Goal: Task Accomplishment & Management: Manage account settings

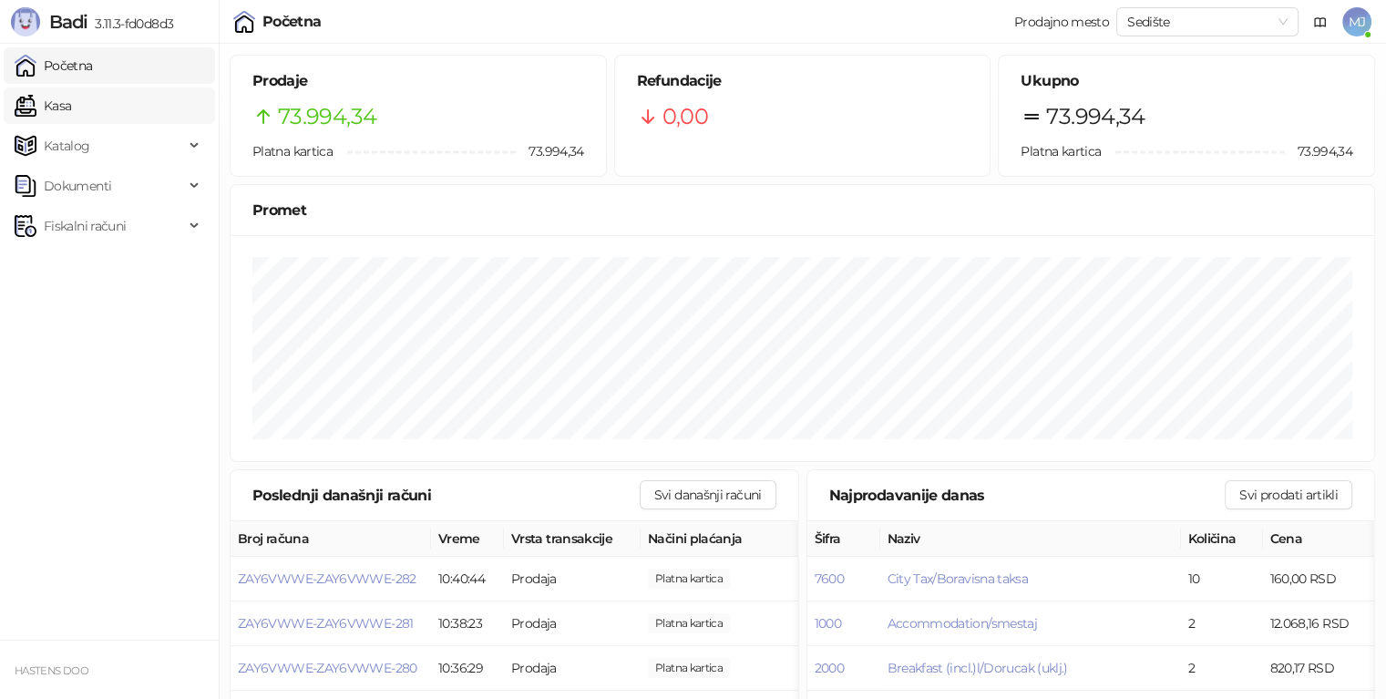
click at [71, 113] on link "Kasa" at bounding box center [43, 105] width 57 height 36
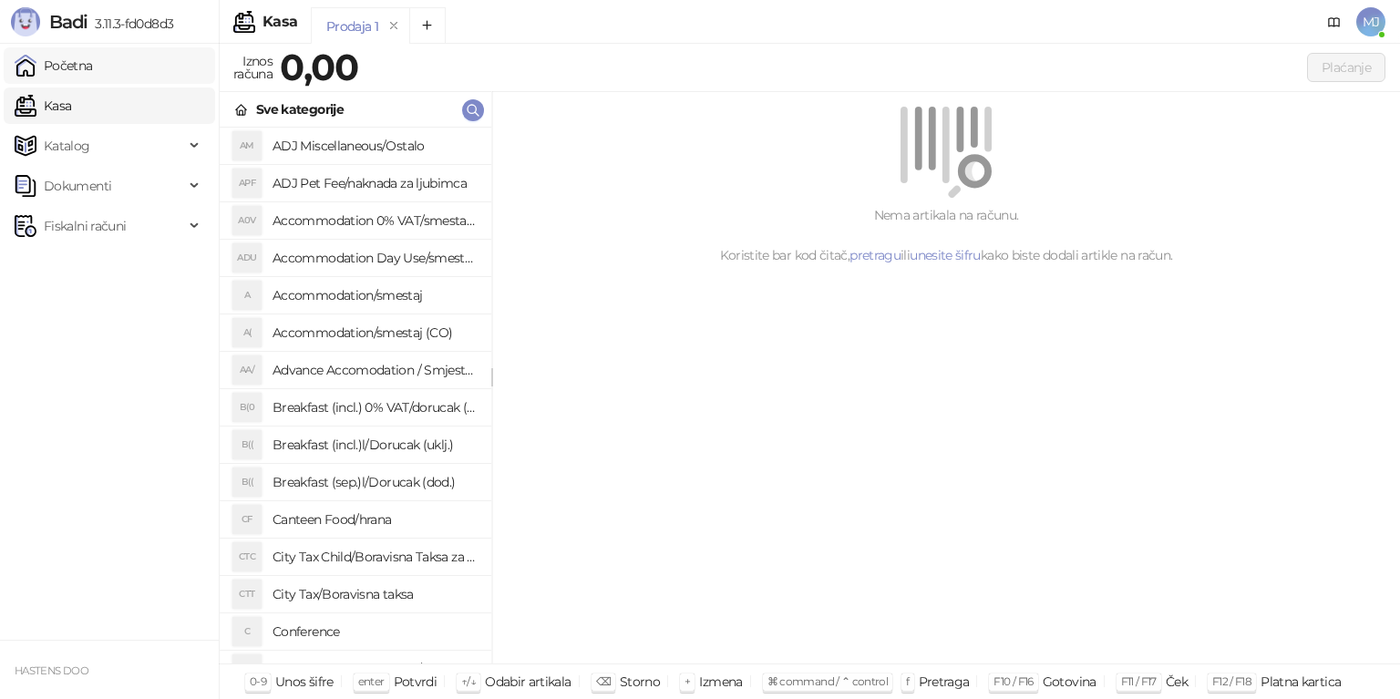
click at [71, 69] on link "Početna" at bounding box center [54, 65] width 78 height 36
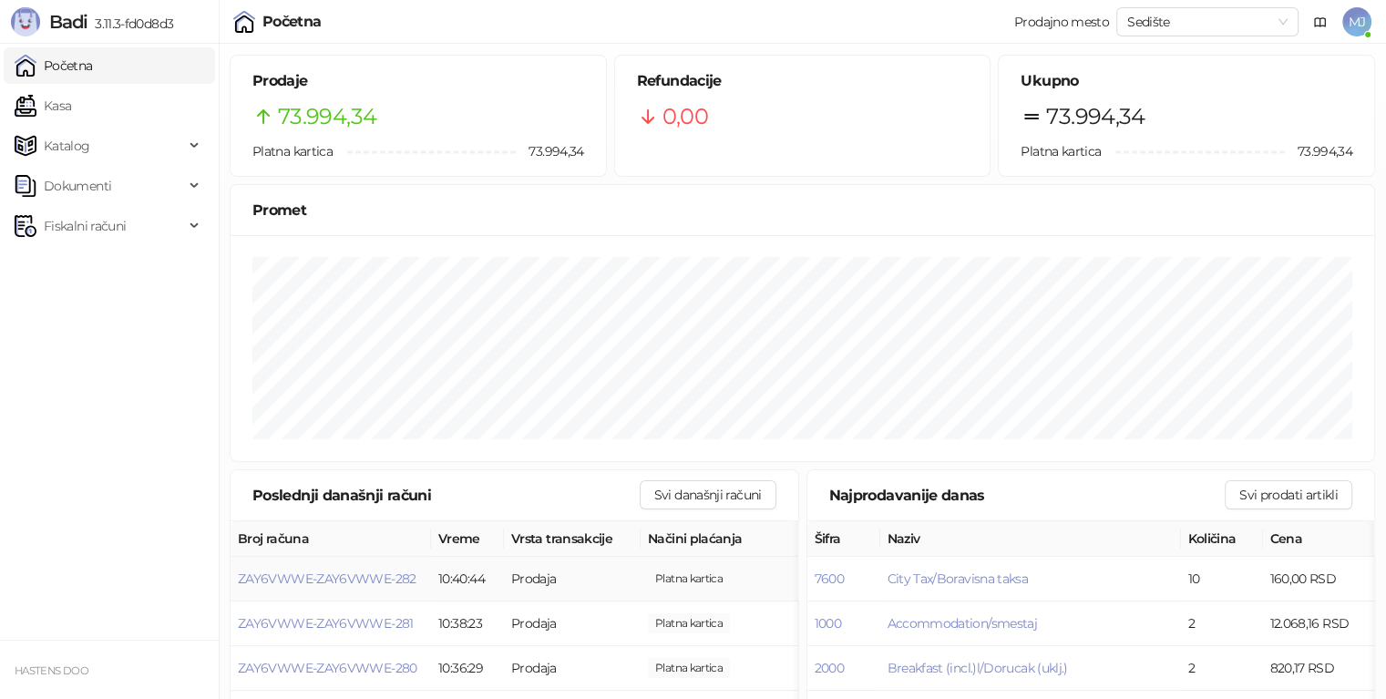
scroll to position [182, 0]
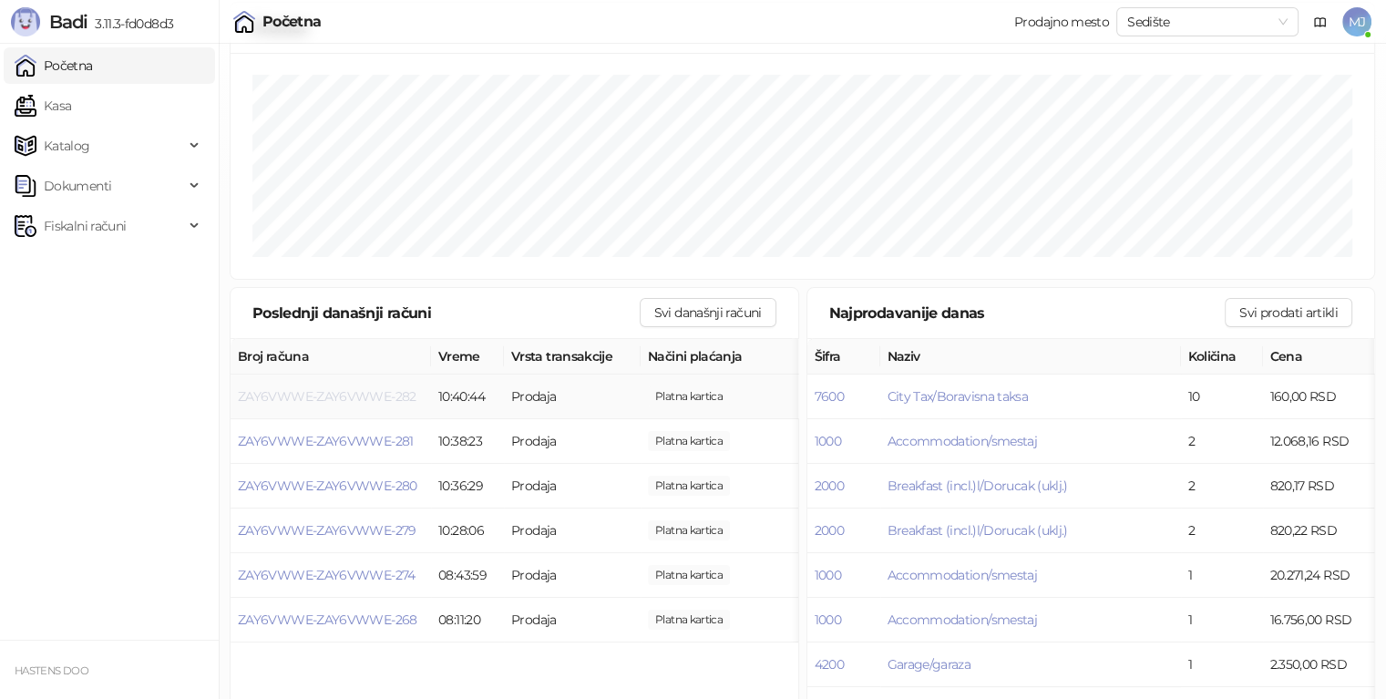
click at [372, 393] on span "ZAY6VWWE-ZAY6VWWE-282" at bounding box center [327, 396] width 179 height 16
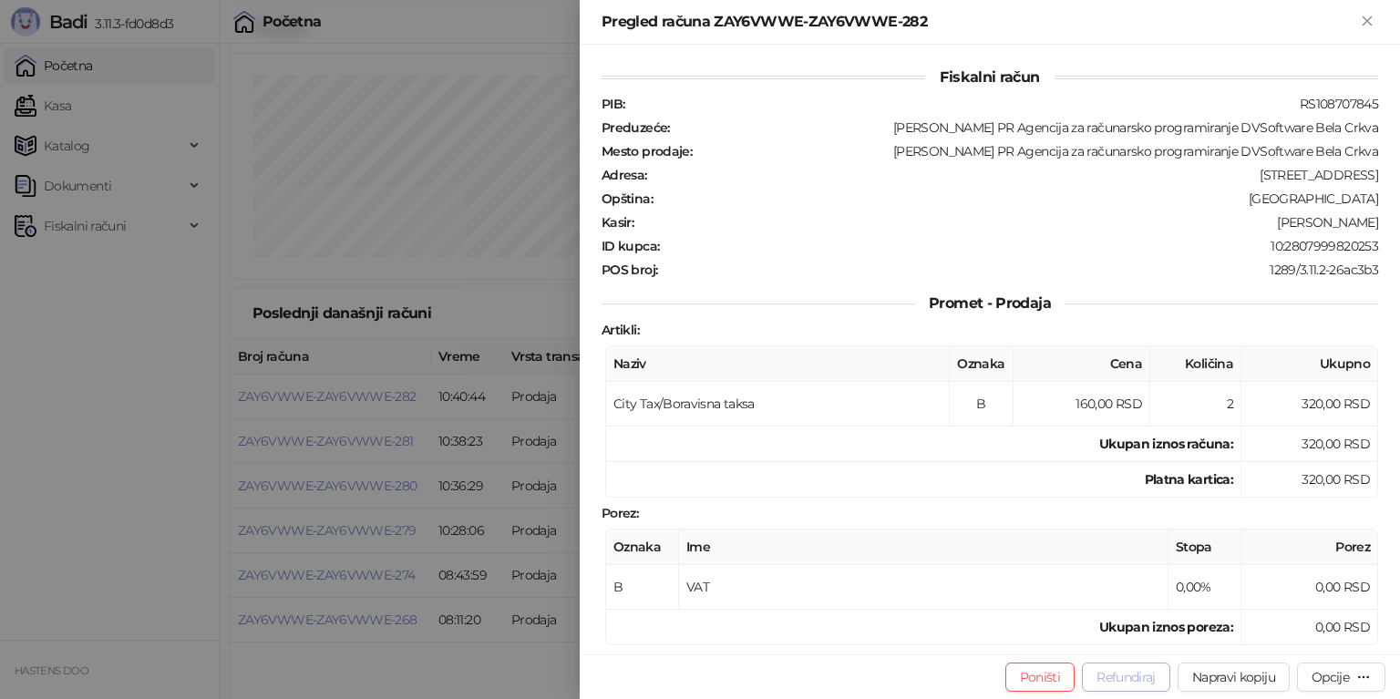
click at [1144, 686] on button "Refundiraj" at bounding box center [1126, 677] width 88 height 29
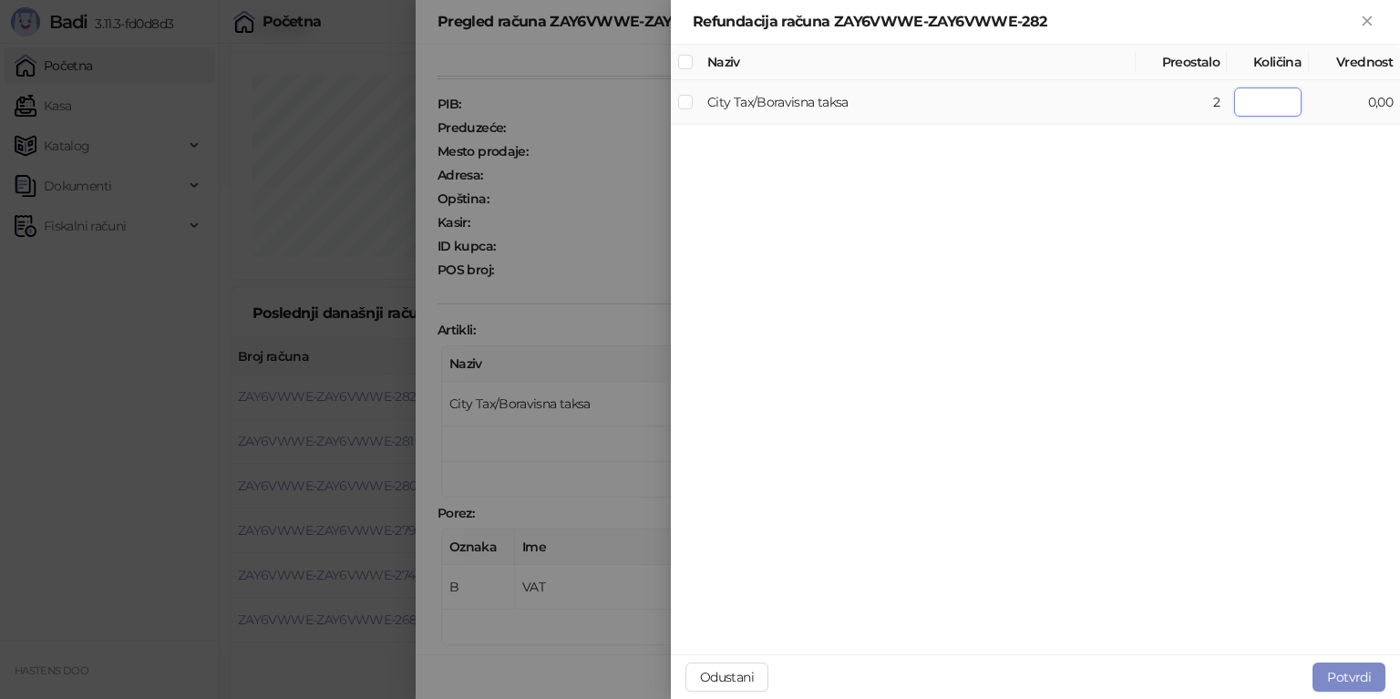
click at [1289, 101] on input "number" at bounding box center [1267, 101] width 67 height 29
type input "*"
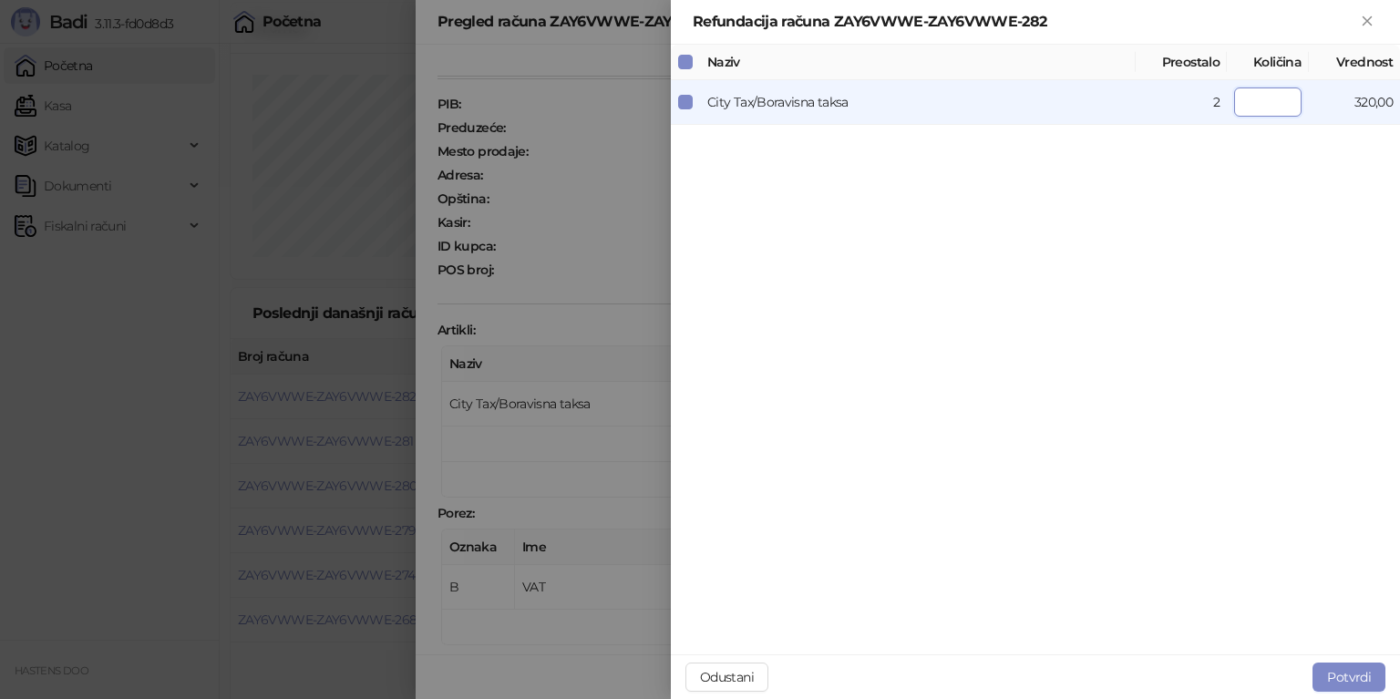
drag, startPoint x: 1320, startPoint y: 122, endPoint x: 1399, endPoint y: 147, distance: 83.0
click at [1399, 147] on div "Naziv Preostalo Količina Vrednost City Tax/Boravisna taksa 2 * 320,00" at bounding box center [1035, 350] width 729 height 612
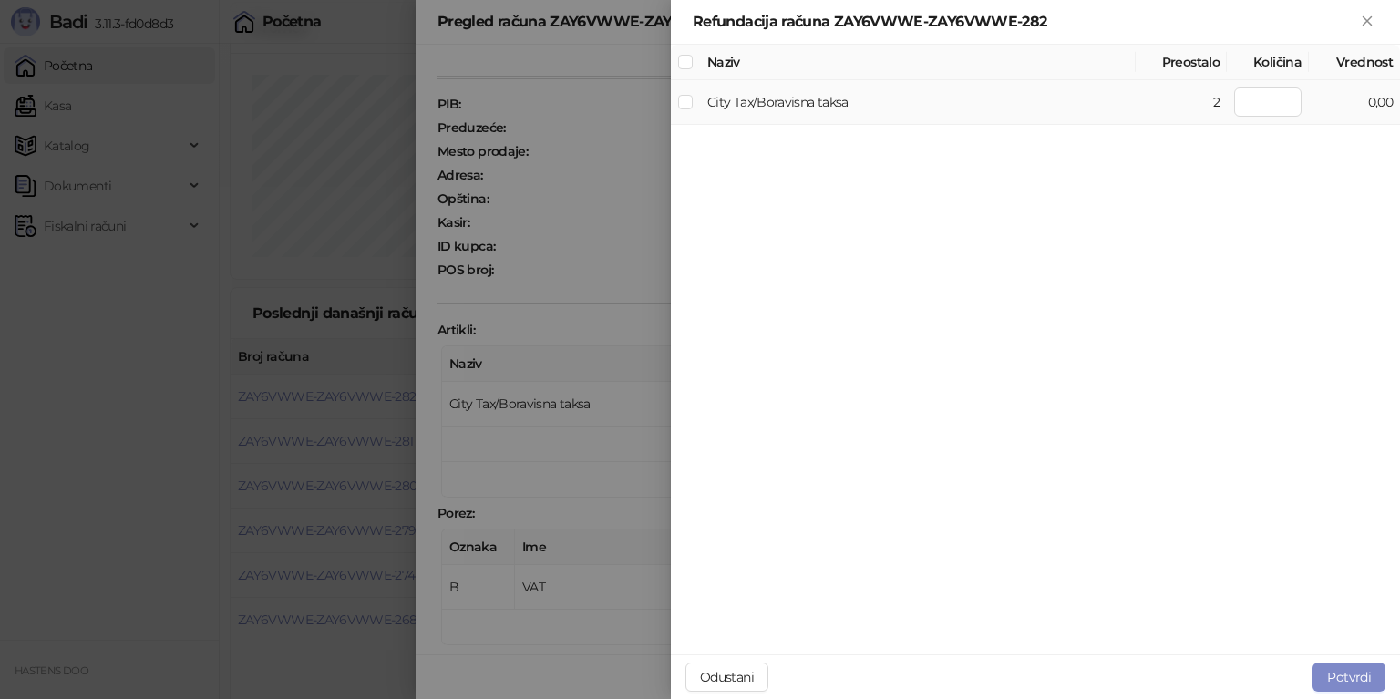
type input "*"
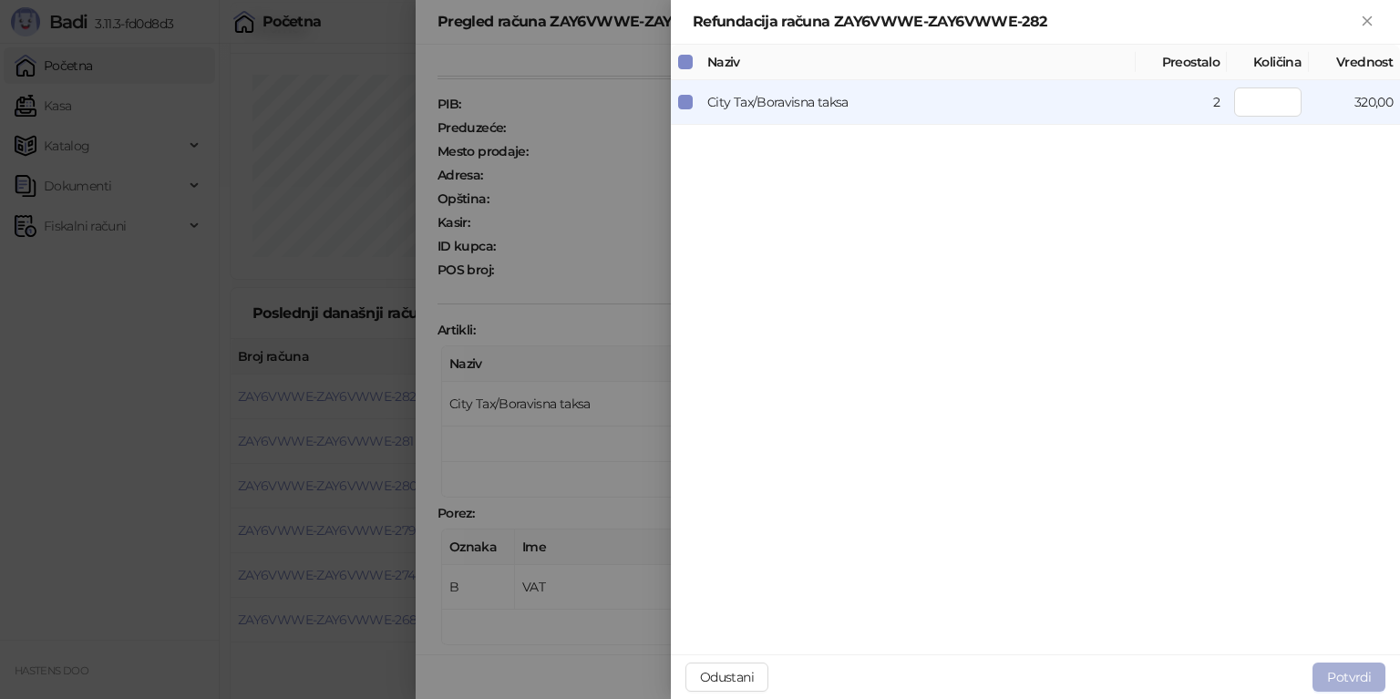
click at [1350, 684] on button "Potvrdi" at bounding box center [1348, 677] width 73 height 29
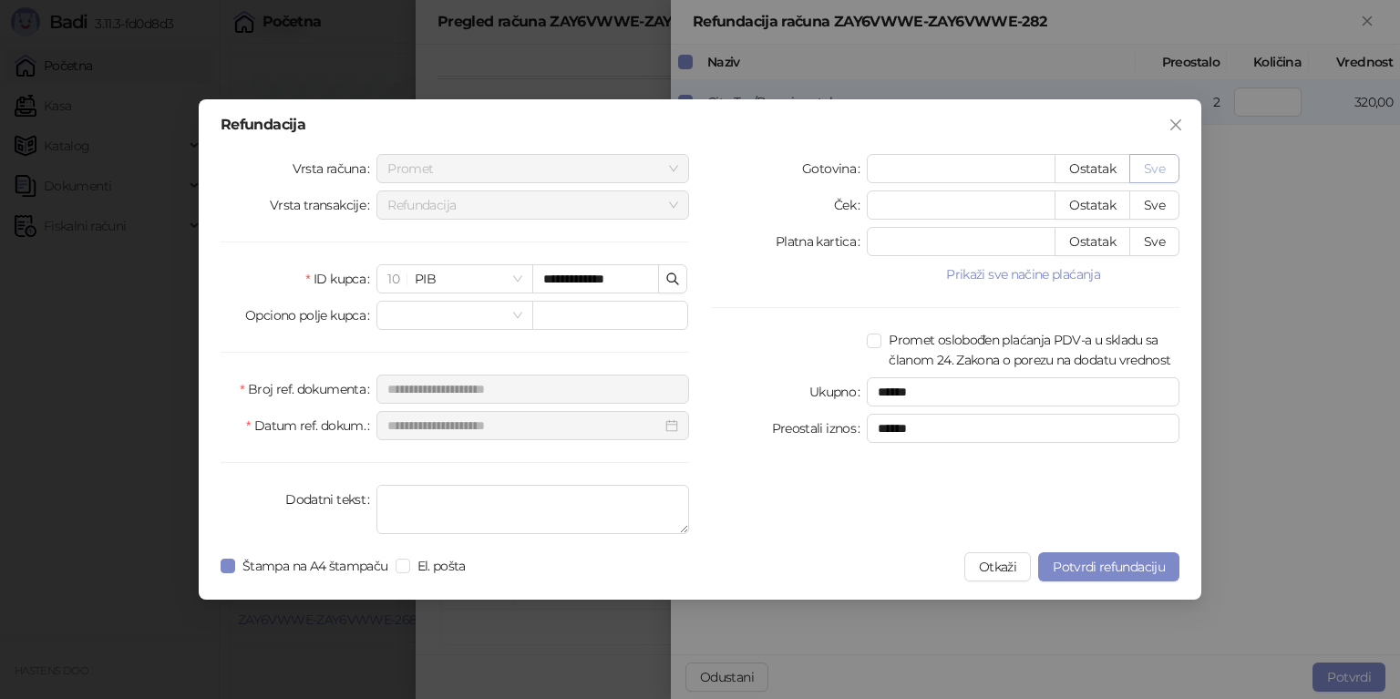
click at [1148, 169] on button "Sve" at bounding box center [1154, 168] width 50 height 29
type input "***"
type input "****"
click at [1120, 563] on span "Potvrdi refundaciju" at bounding box center [1109, 567] width 112 height 16
click at [1172, 129] on icon "close" at bounding box center [1175, 124] width 11 height 11
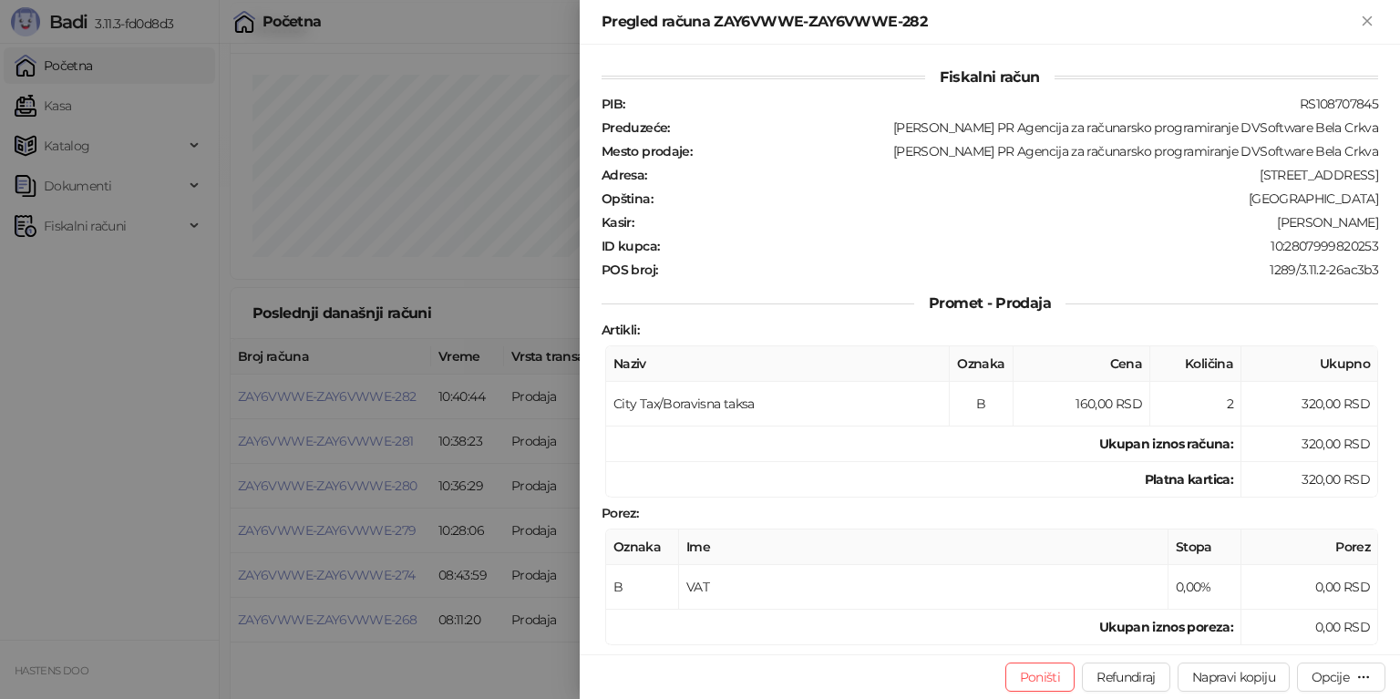
click at [485, 301] on div at bounding box center [700, 349] width 1400 height 699
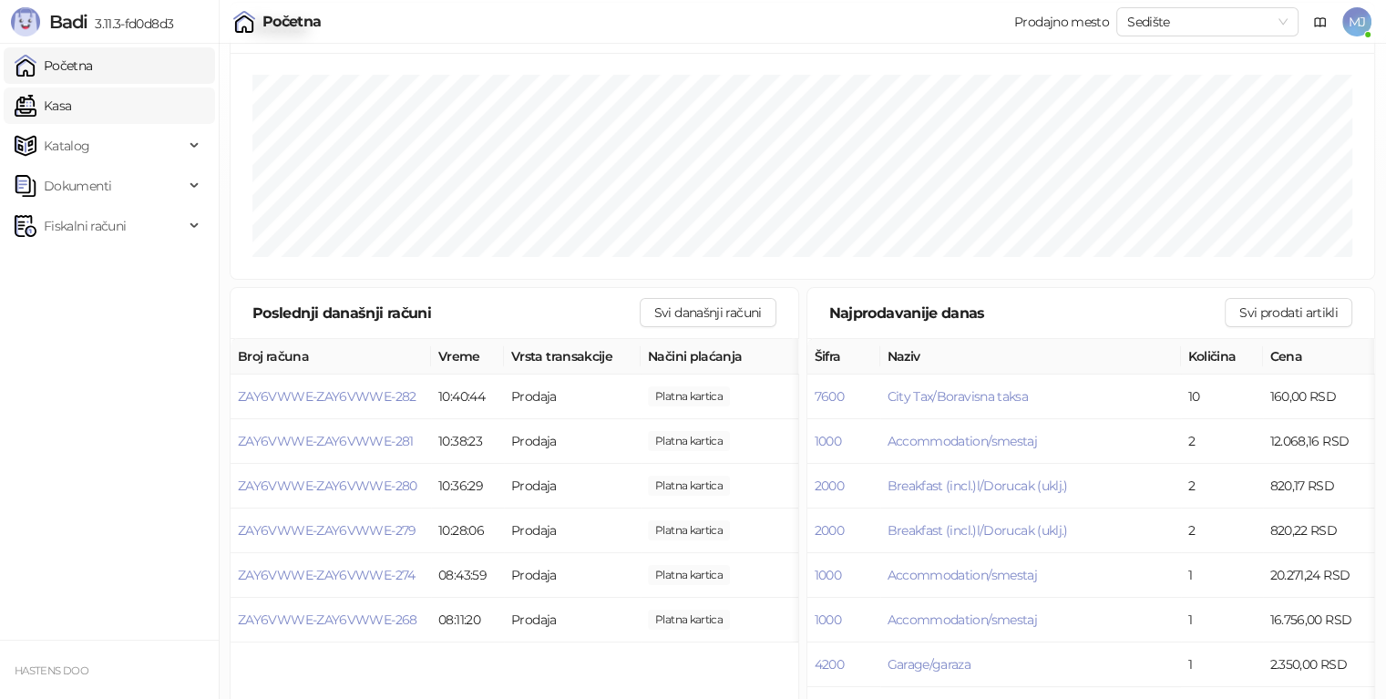
click at [71, 110] on link "Kasa" at bounding box center [43, 105] width 57 height 36
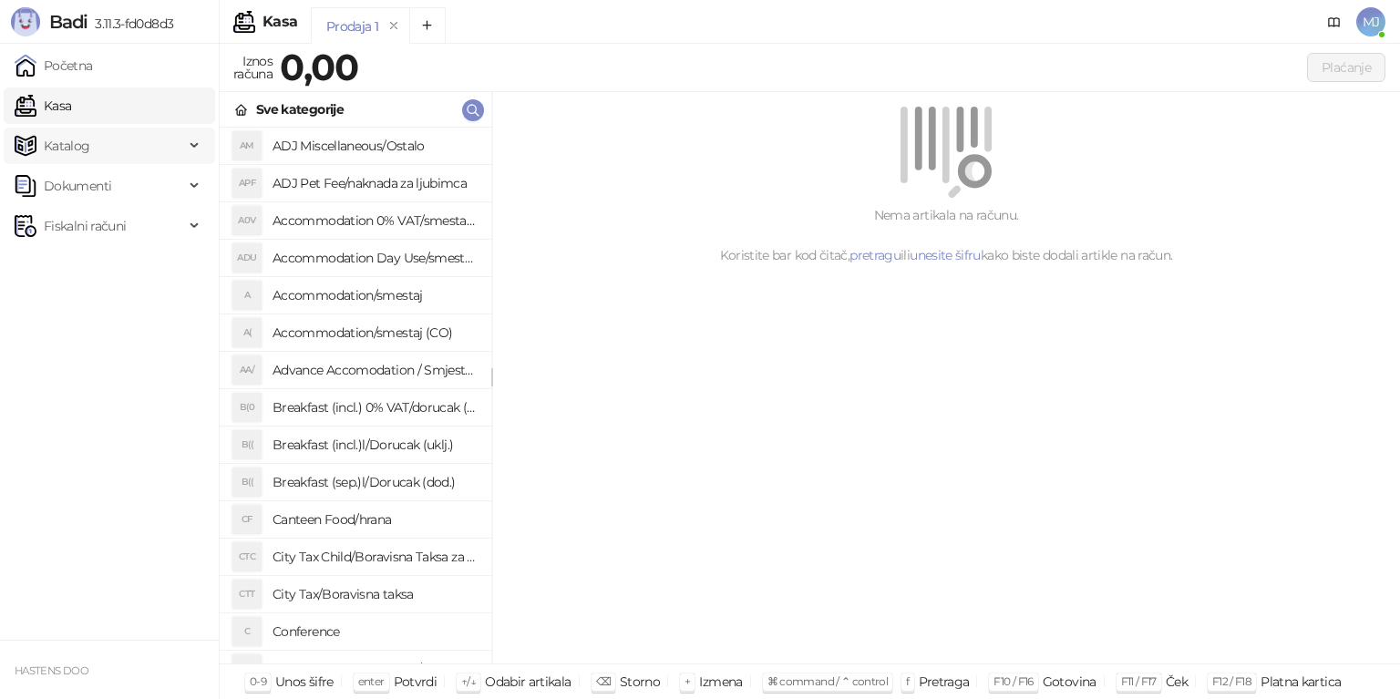
click at [76, 153] on span "Katalog" at bounding box center [67, 146] width 46 height 36
click at [84, 147] on span "Katalog" at bounding box center [67, 146] width 46 height 36
click at [97, 205] on ul "Početna Kasa Katalog Robne marke Kategorije Artikli Dokumenti Fiskalni računi" at bounding box center [109, 342] width 219 height 596
click at [97, 195] on span "Dokumenti" at bounding box center [77, 186] width 67 height 36
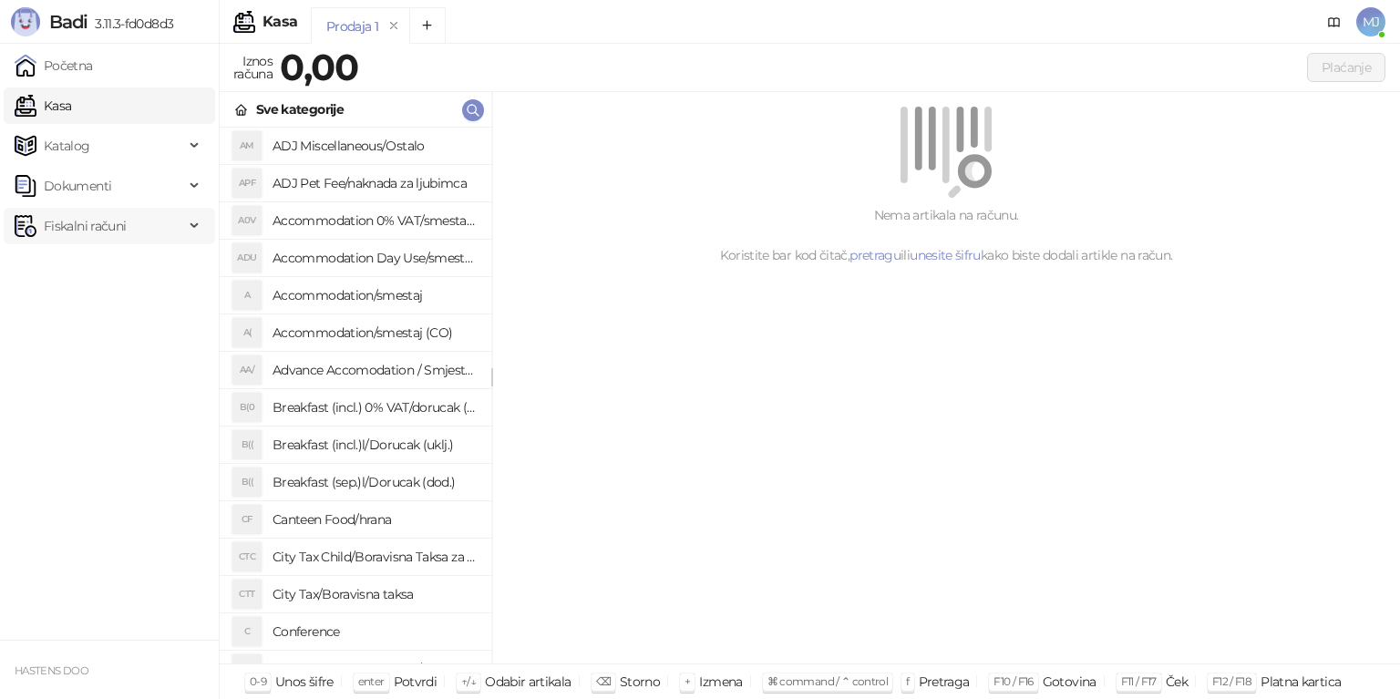
click at [95, 224] on span "Fiskalni računi" at bounding box center [85, 226] width 82 height 36
click at [139, 363] on ul "Početna Kasa Katalog Robne marke Kategorije Artikli Dokumenti Ulazni dokumenti …" at bounding box center [109, 342] width 219 height 596
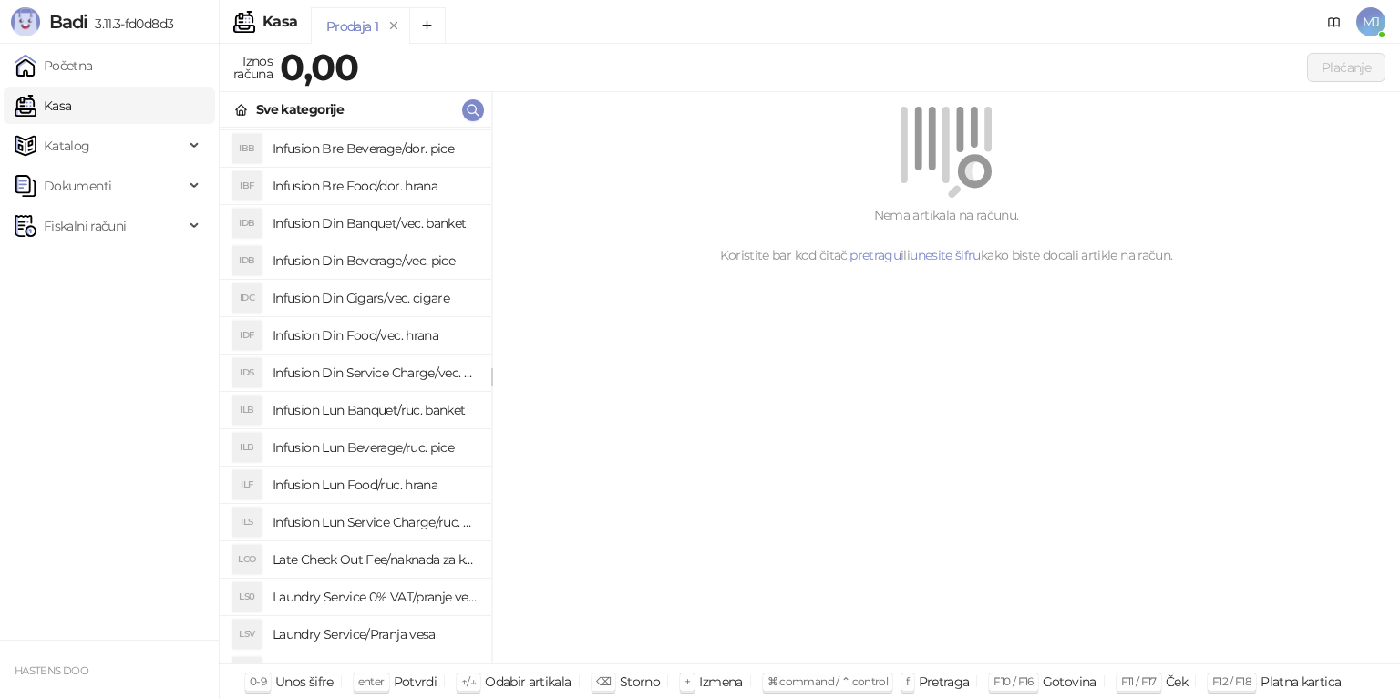
scroll to position [911, 0]
